Goal: Transaction & Acquisition: Download file/media

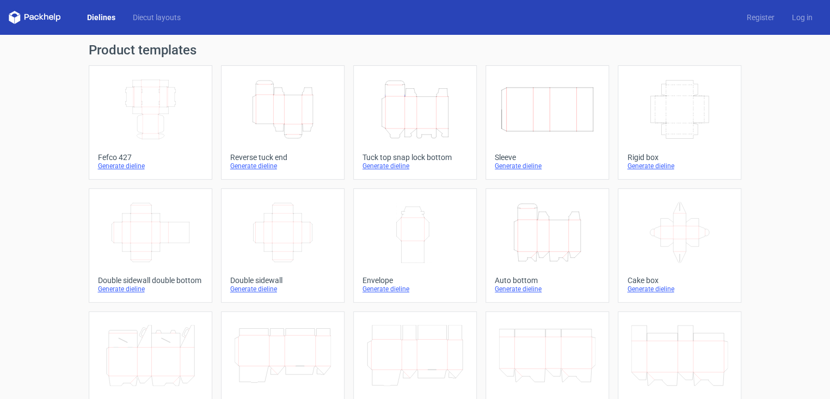
click at [410, 134] on icon "Height Depth Width" at bounding box center [415, 109] width 96 height 61
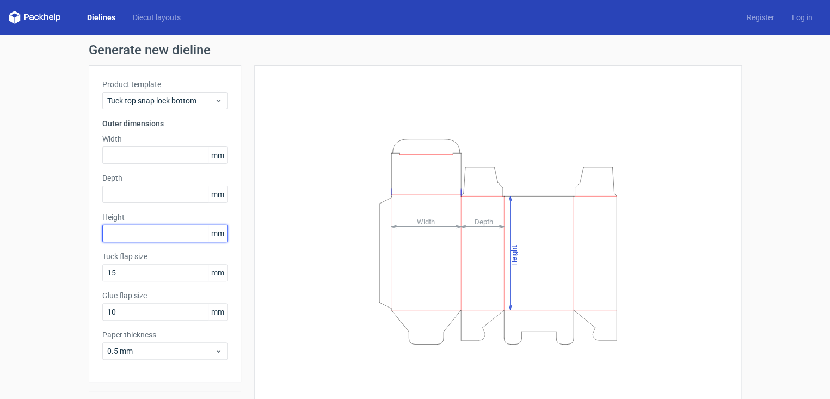
click at [115, 237] on input "text" at bounding box center [164, 233] width 125 height 17
type input "70"
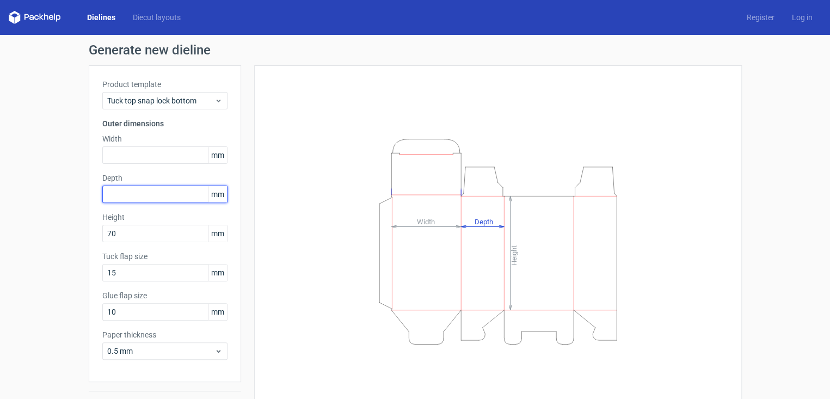
click at [123, 193] on input "text" at bounding box center [164, 194] width 125 height 17
type input "3"
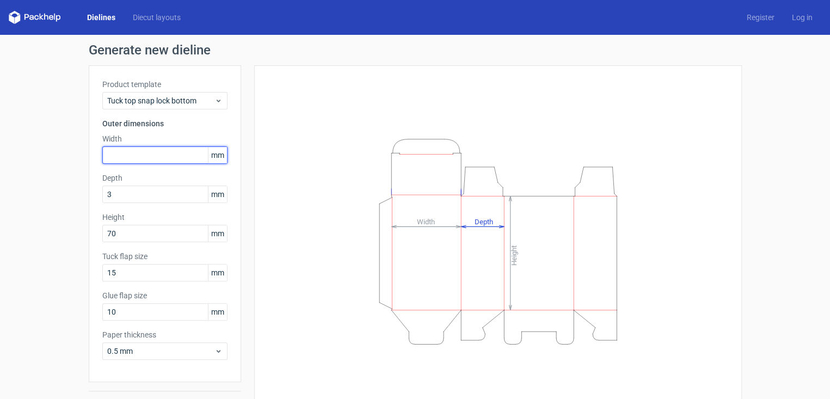
click at [130, 157] on input "text" at bounding box center [164, 154] width 125 height 17
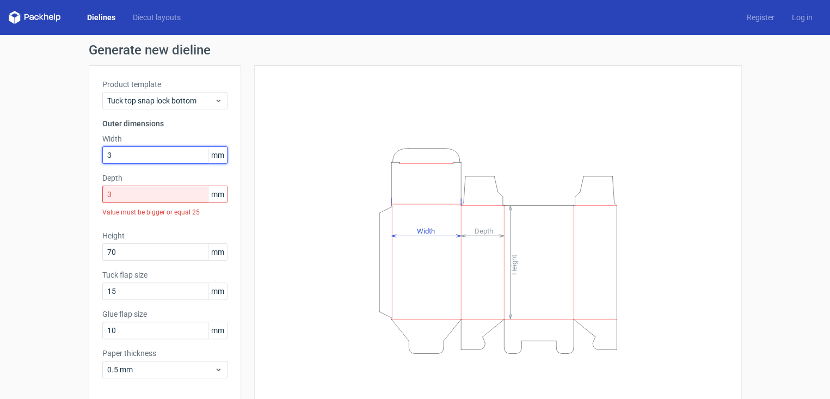
type input "3"
click at [128, 200] on div "Depth 3 mm Value must be bigger or equal 25" at bounding box center [164, 197] width 125 height 49
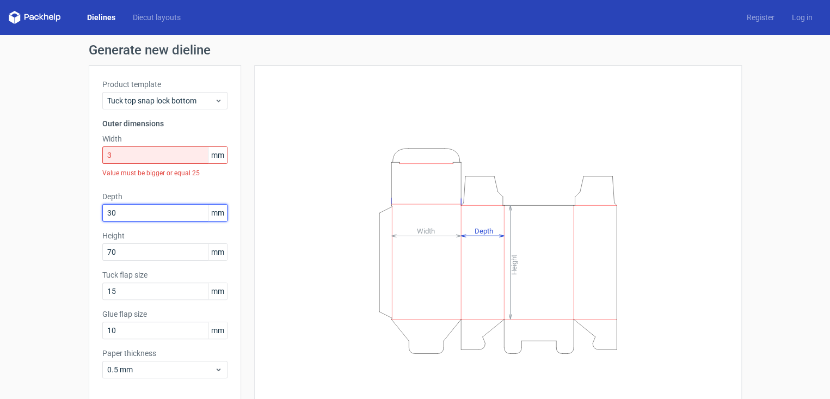
type input "30"
click at [125, 155] on input "3" at bounding box center [164, 154] width 125 height 17
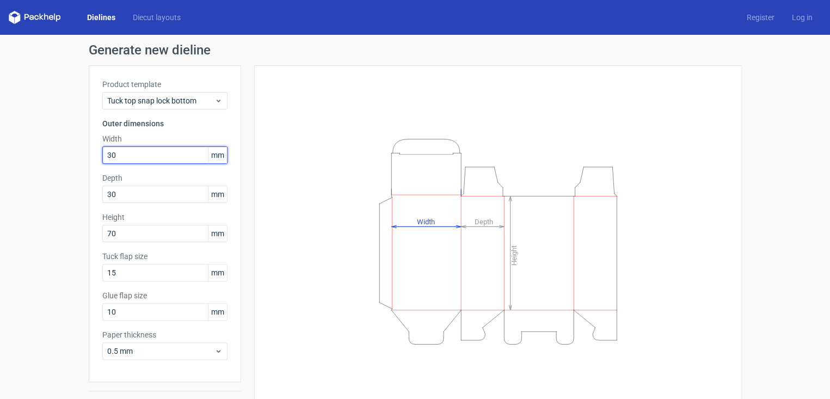
click at [125, 155] on input "30" at bounding box center [164, 154] width 125 height 17
type input "30"
click at [268, 214] on div "Height Depth Width" at bounding box center [498, 241] width 460 height 325
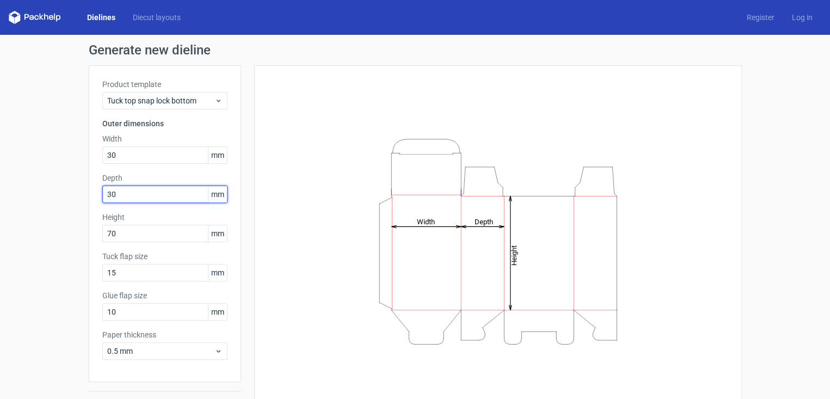
click at [143, 198] on input "30" at bounding box center [164, 194] width 125 height 17
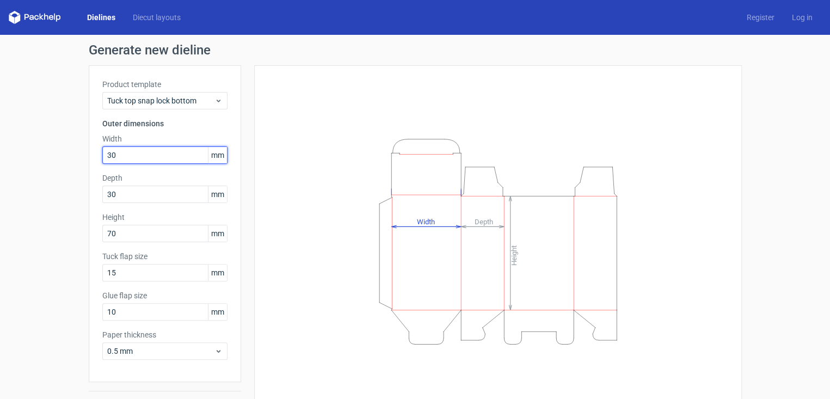
click at [155, 159] on input "30" at bounding box center [164, 154] width 125 height 17
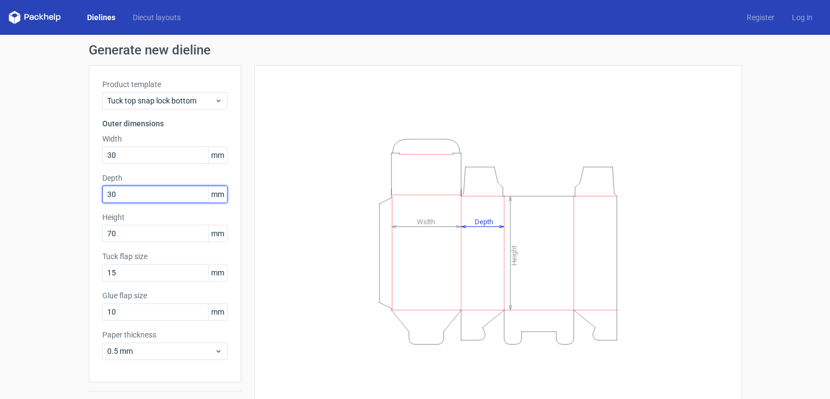
click at [144, 200] on input "30" at bounding box center [164, 194] width 125 height 17
type input "3"
type input "28"
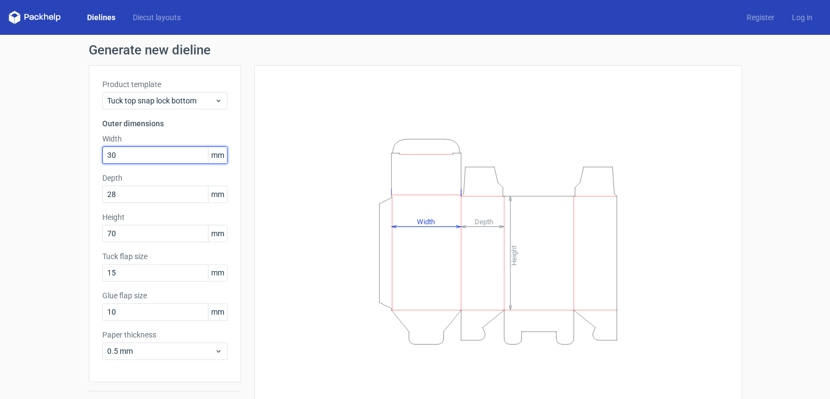
click at [135, 155] on input "30" at bounding box center [164, 154] width 125 height 17
type input "3"
type input "28"
click at [314, 179] on div "Height Depth Width" at bounding box center [498, 241] width 460 height 325
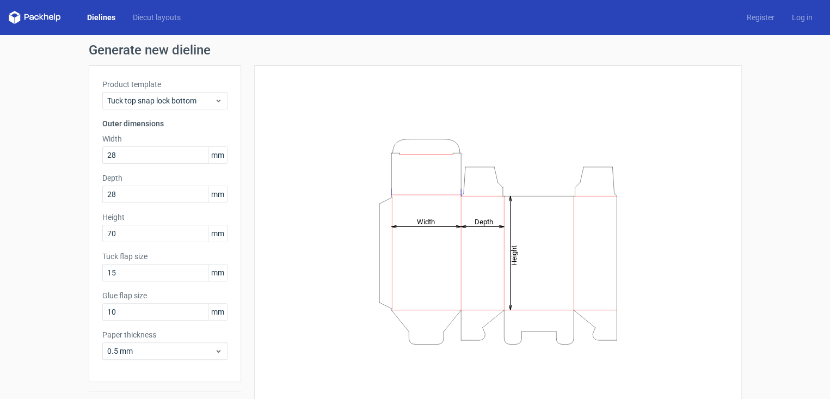
scroll to position [27, 0]
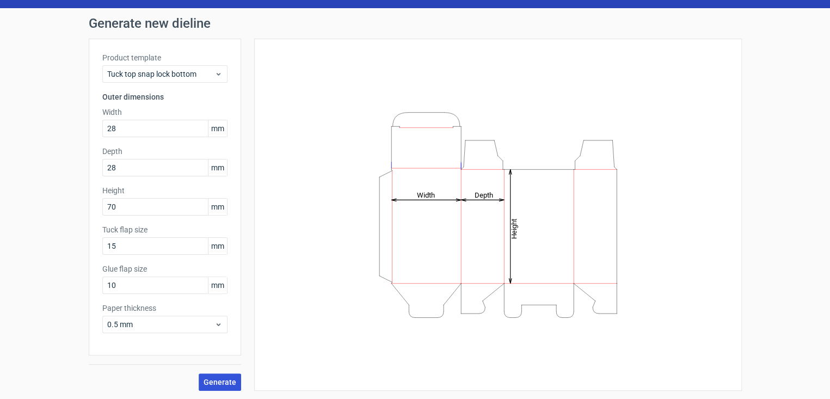
click at [209, 384] on span "Generate" at bounding box center [220, 382] width 33 height 8
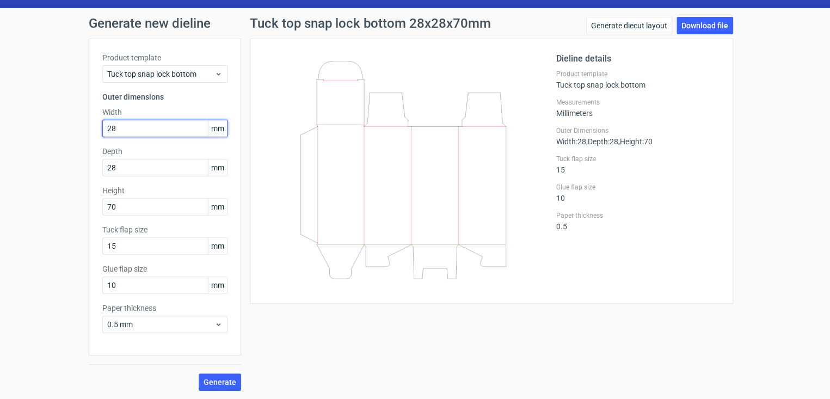
click at [114, 134] on input "28" at bounding box center [164, 128] width 125 height 17
click at [216, 379] on span "Generate" at bounding box center [220, 382] width 33 height 8
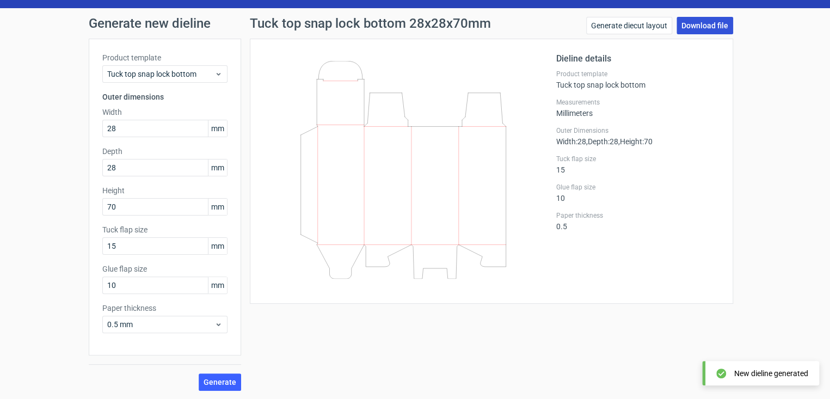
click at [685, 24] on link "Download file" at bounding box center [704, 25] width 57 height 17
